Goal: Information Seeking & Learning: Learn about a topic

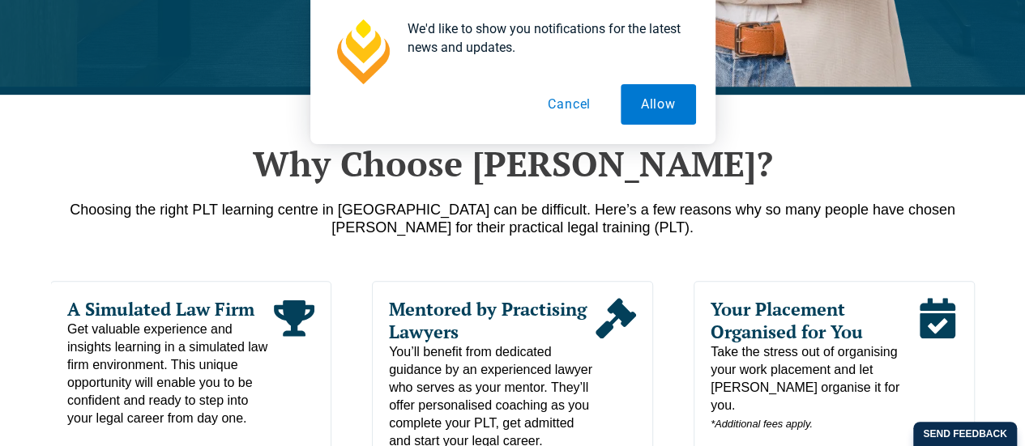
scroll to position [810, 0]
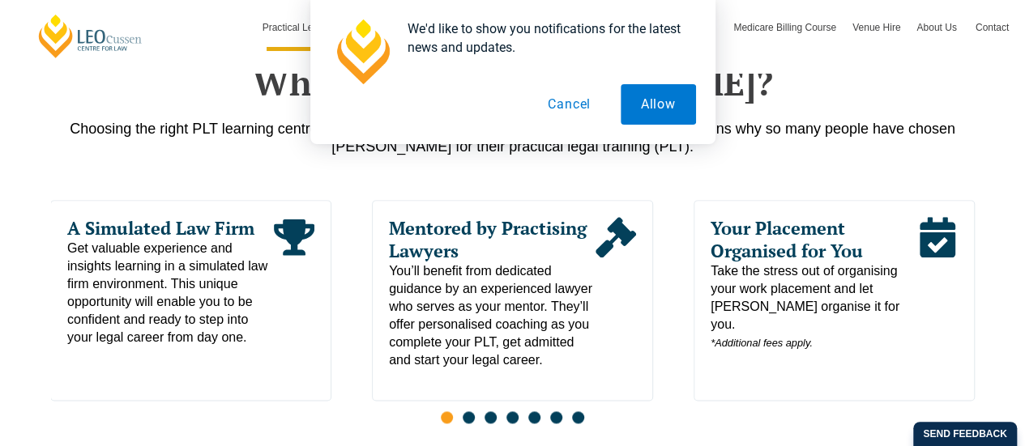
click at [776, 296] on span "Take the stress out of organising your work placement and let [PERSON_NAME] org…" at bounding box center [813, 307] width 207 height 90
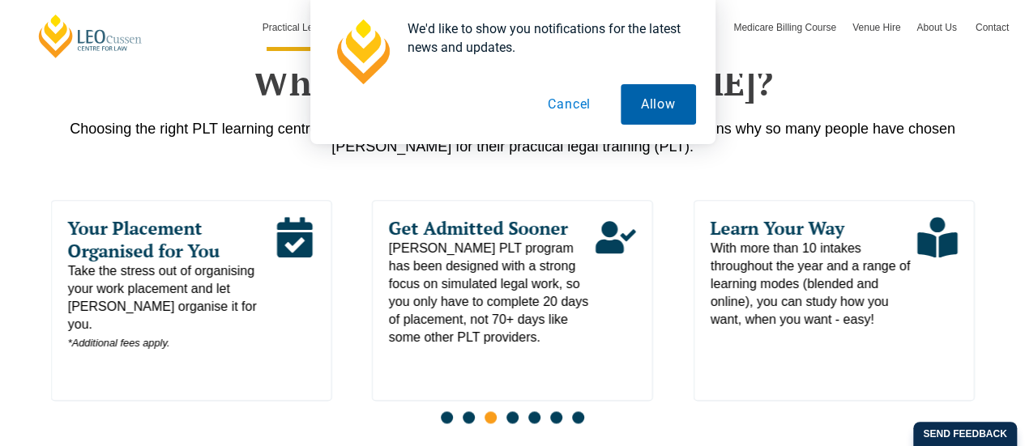
click at [643, 96] on button "Allow" at bounding box center [658, 104] width 75 height 41
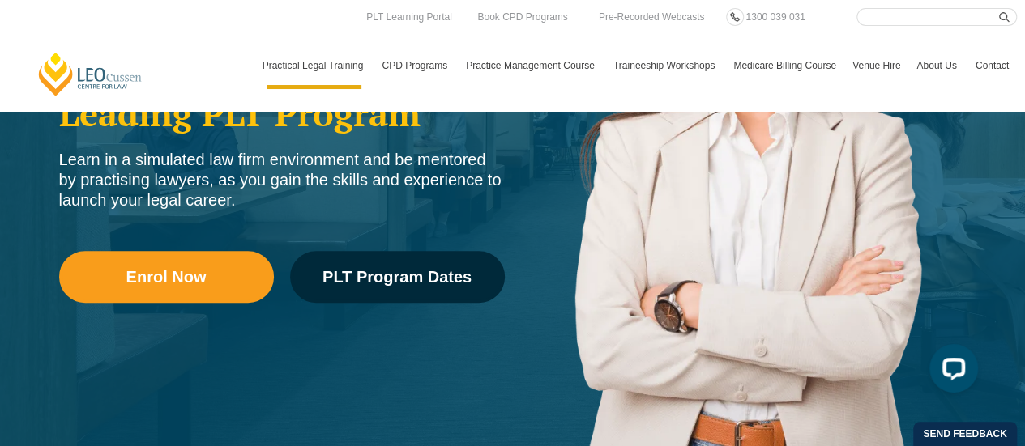
scroll to position [324, 0]
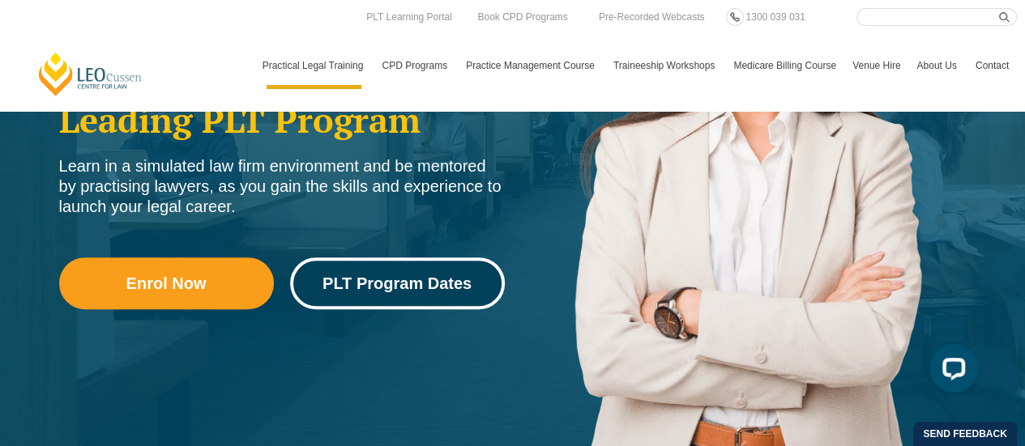
click at [430, 299] on link "PLT Program Dates" at bounding box center [397, 284] width 215 height 52
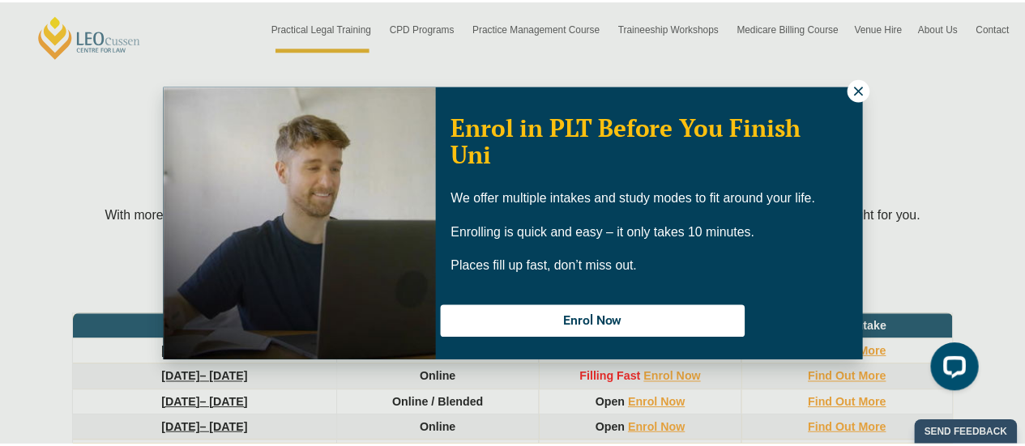
scroll to position [2090, 0]
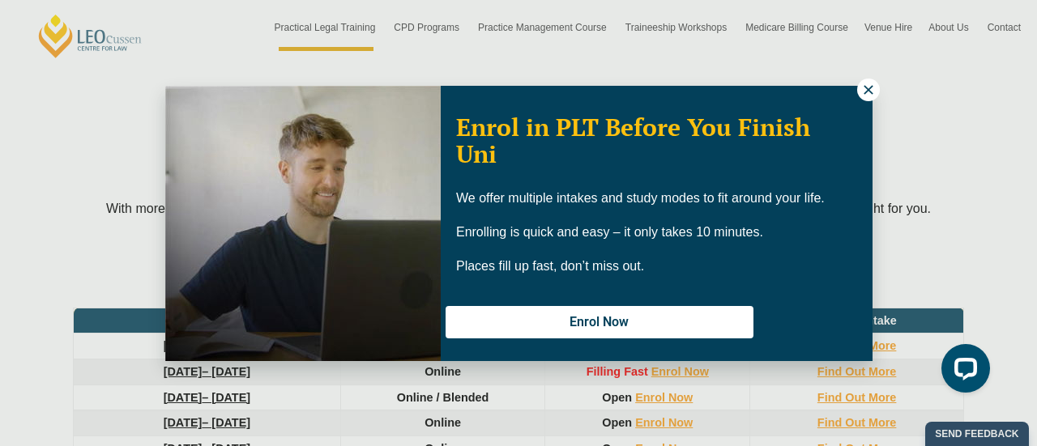
click at [873, 89] on icon at bounding box center [868, 90] width 15 height 15
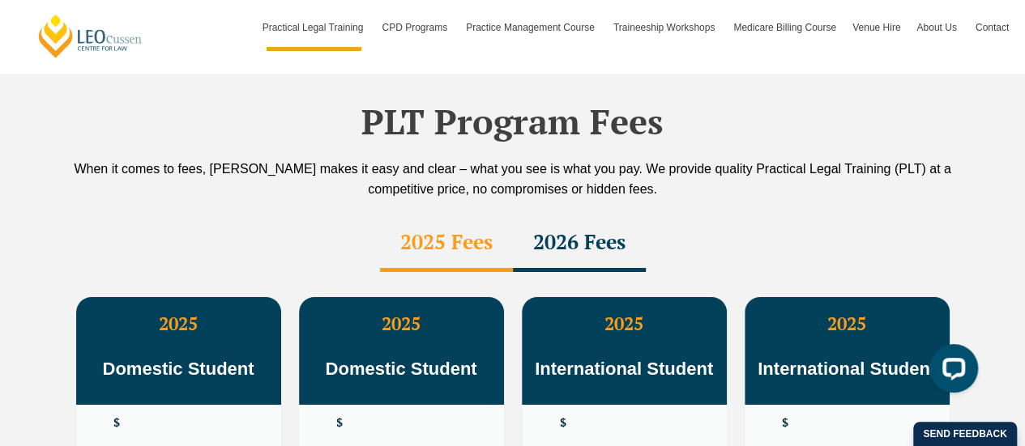
scroll to position [2900, 0]
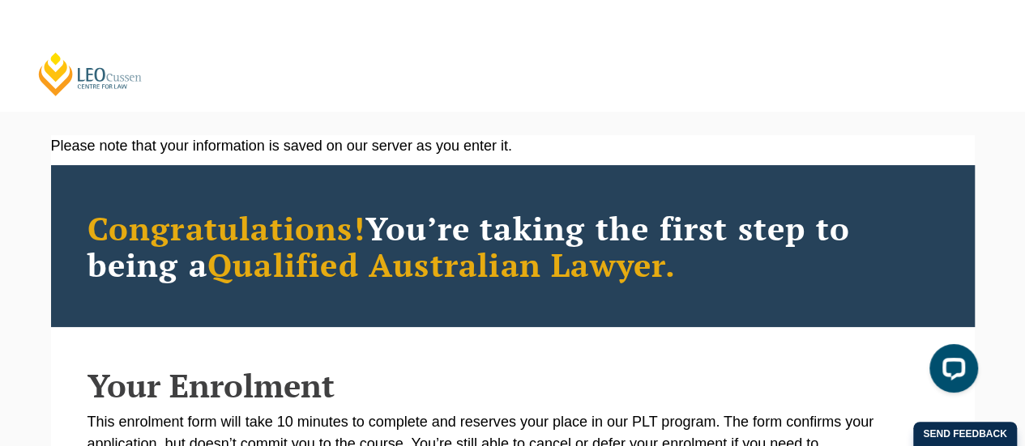
click at [95, 82] on link "[PERSON_NAME] Centre for Law" at bounding box center [90, 74] width 108 height 46
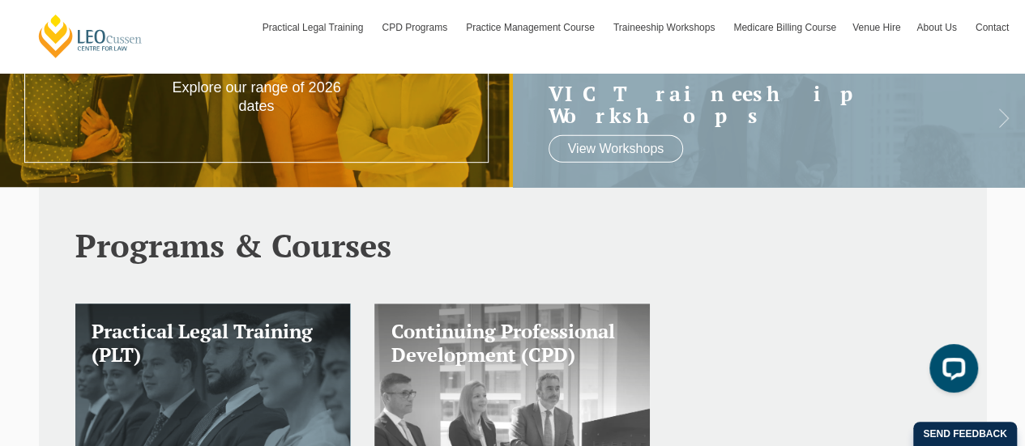
scroll to position [318, 0]
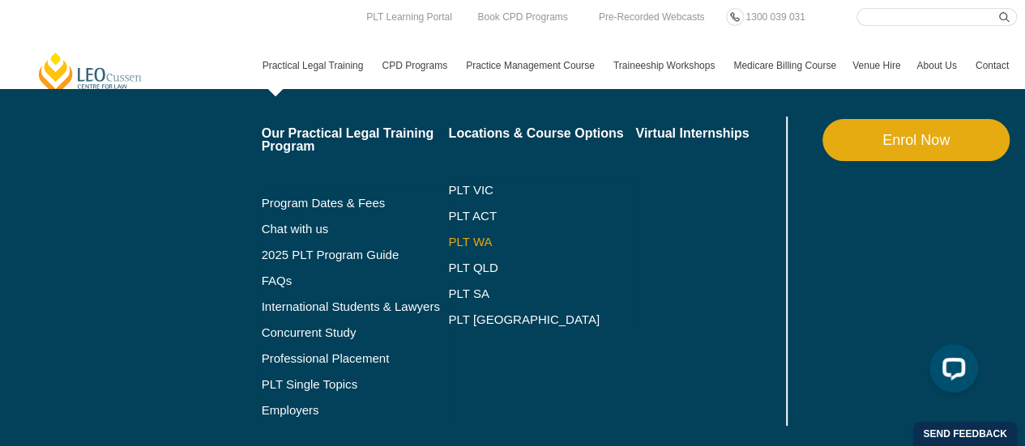
click at [471, 239] on link "PLT WA" at bounding box center [521, 242] width 147 height 13
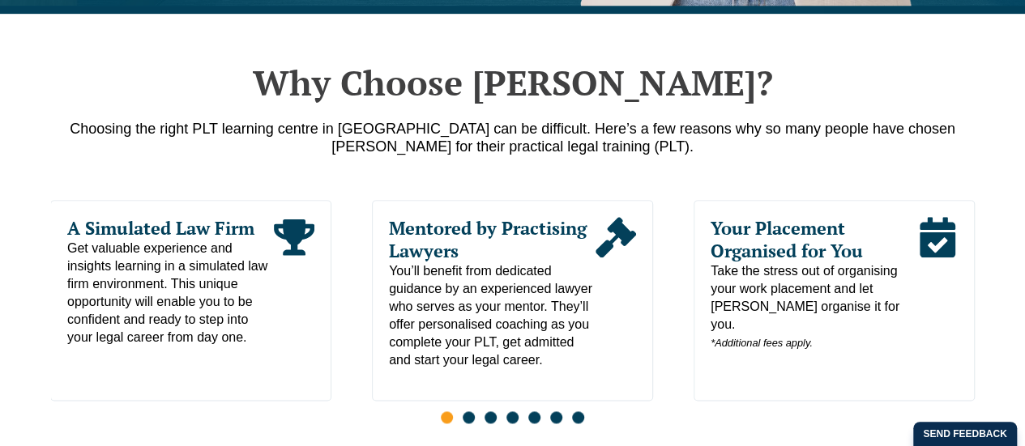
click at [836, 289] on span "Take the stress out of organising your work placement and let [PERSON_NAME] org…" at bounding box center [813, 307] width 207 height 90
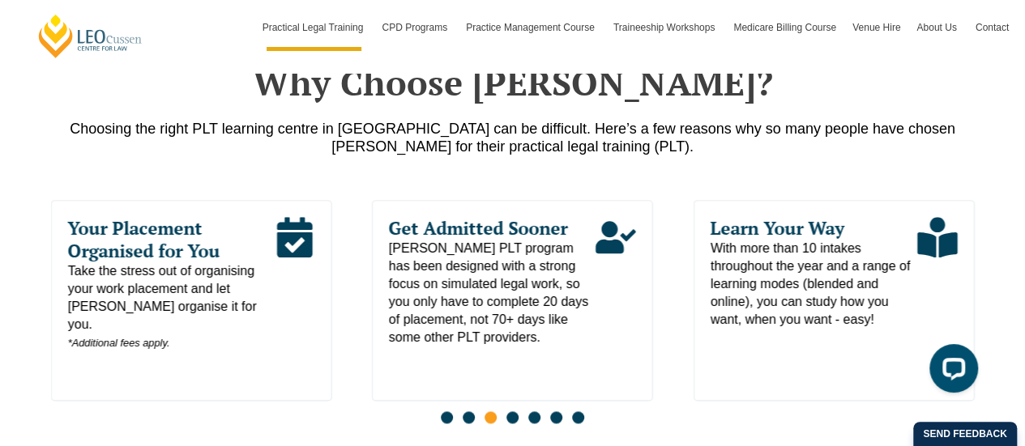
click at [85, 220] on span "Your Placement Organised for You" at bounding box center [170, 239] width 207 height 45
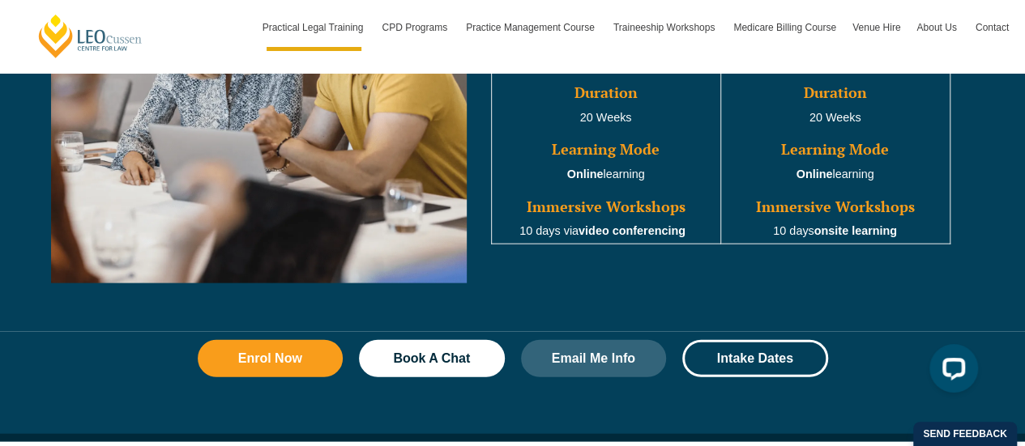
scroll to position [1701, 0]
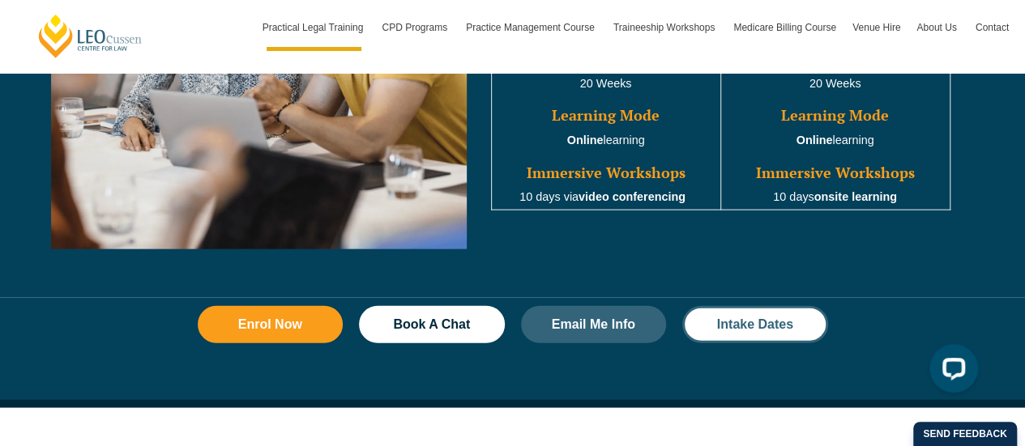
click at [724, 318] on link "Intake Dates" at bounding box center [755, 324] width 146 height 37
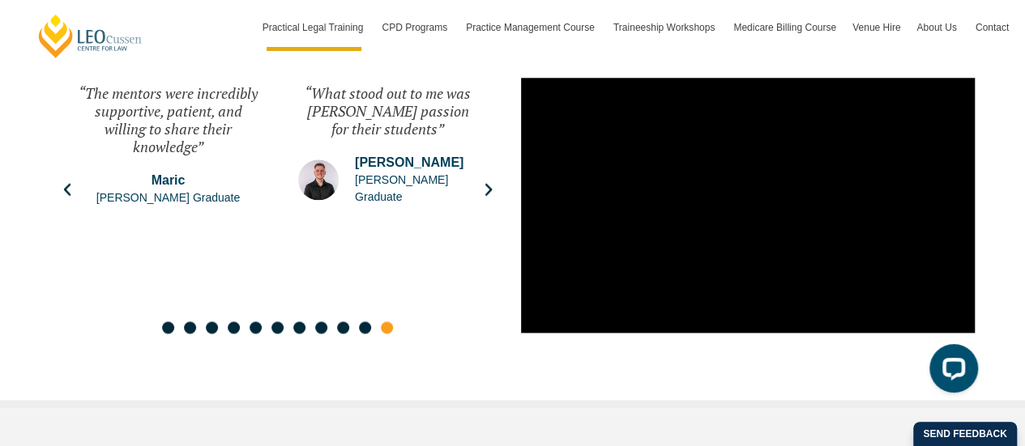
scroll to position [3872, 0]
